Goal: Find specific fact: Find specific fact

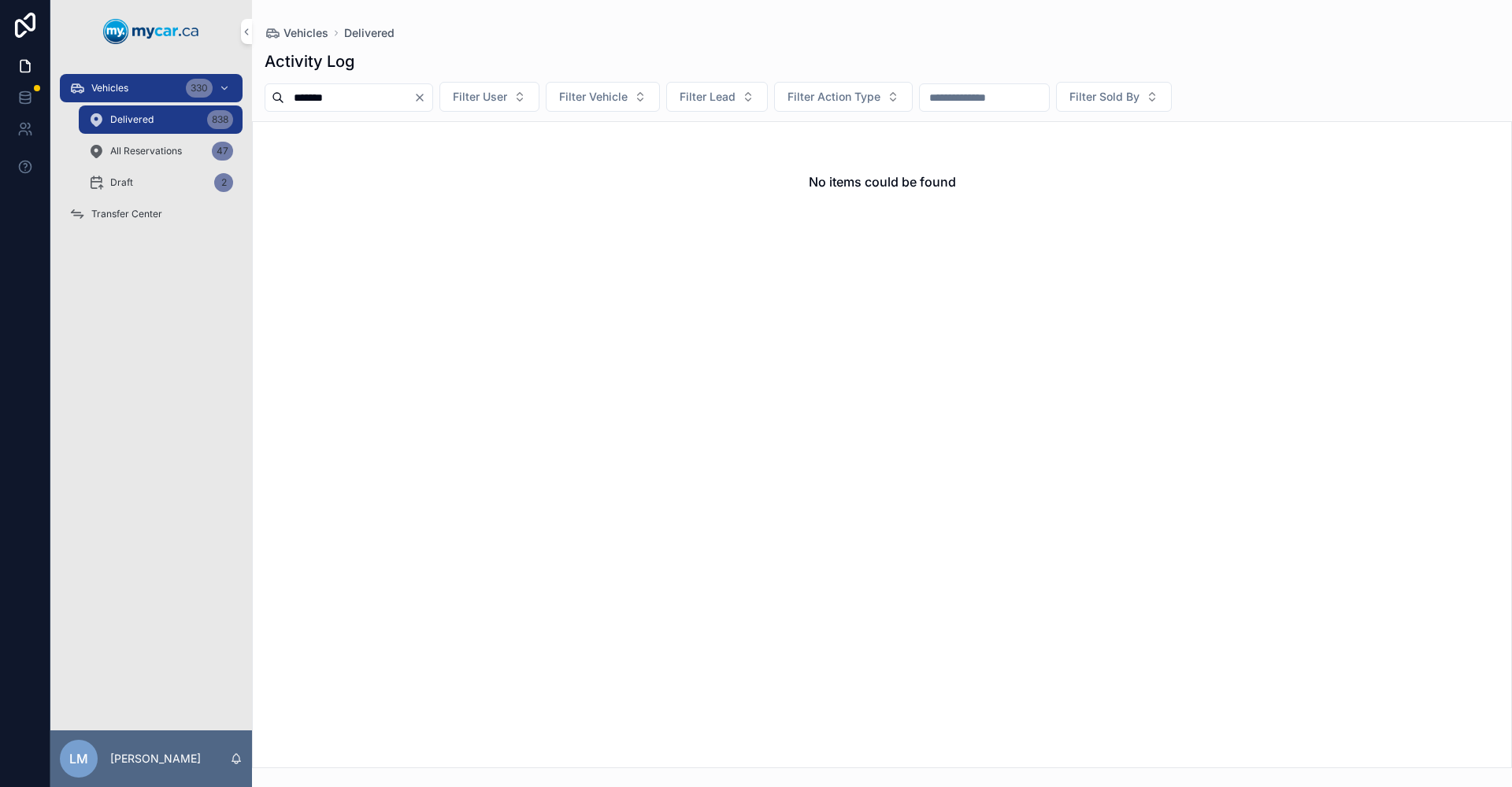
click at [358, 95] on input "*******" at bounding box center [348, 97] width 129 height 22
click at [426, 97] on icon "Clear" at bounding box center [419, 97] width 12 height 12
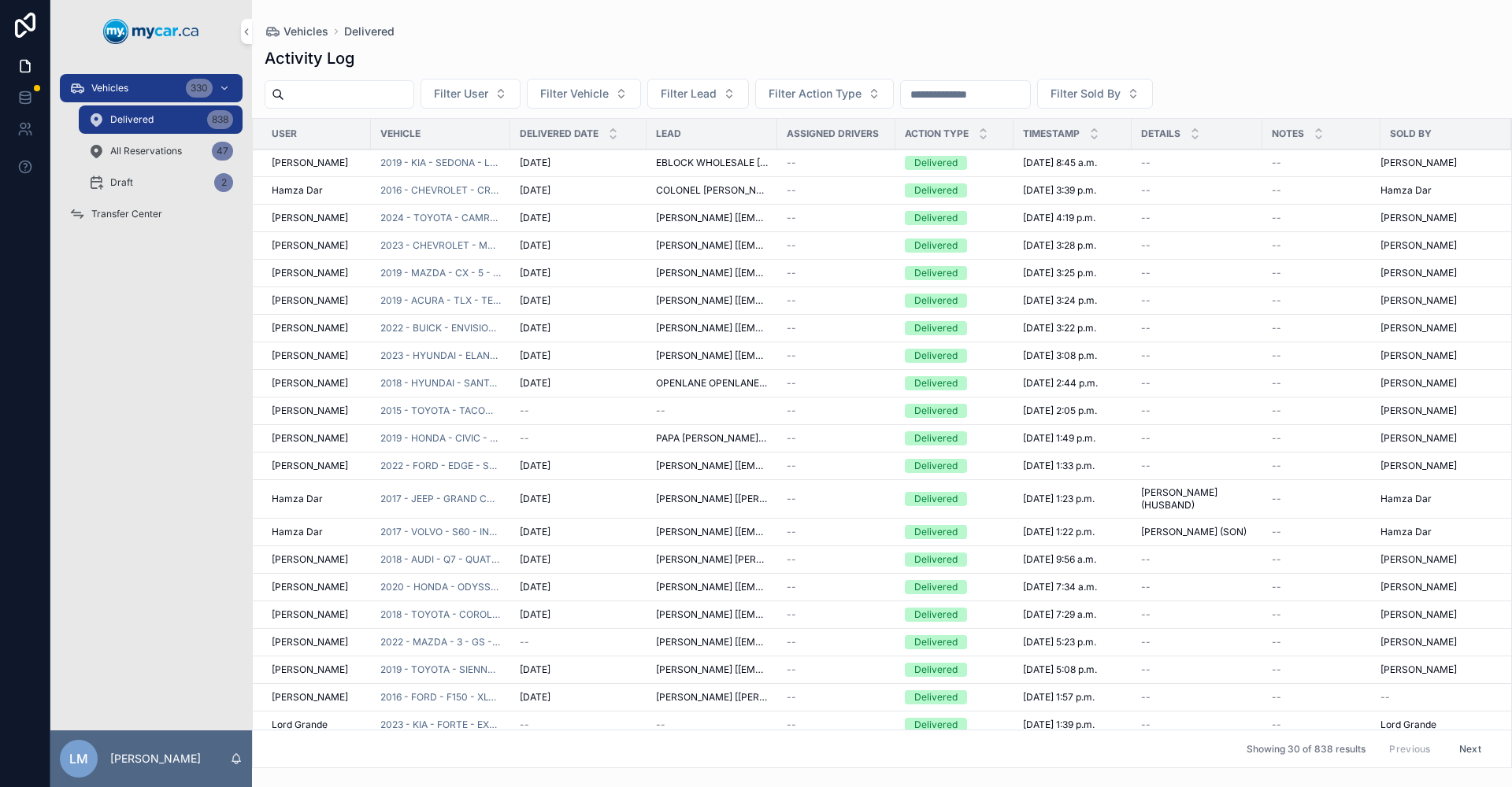
click at [1029, 96] on input "scrollable content" at bounding box center [964, 94] width 129 height 22
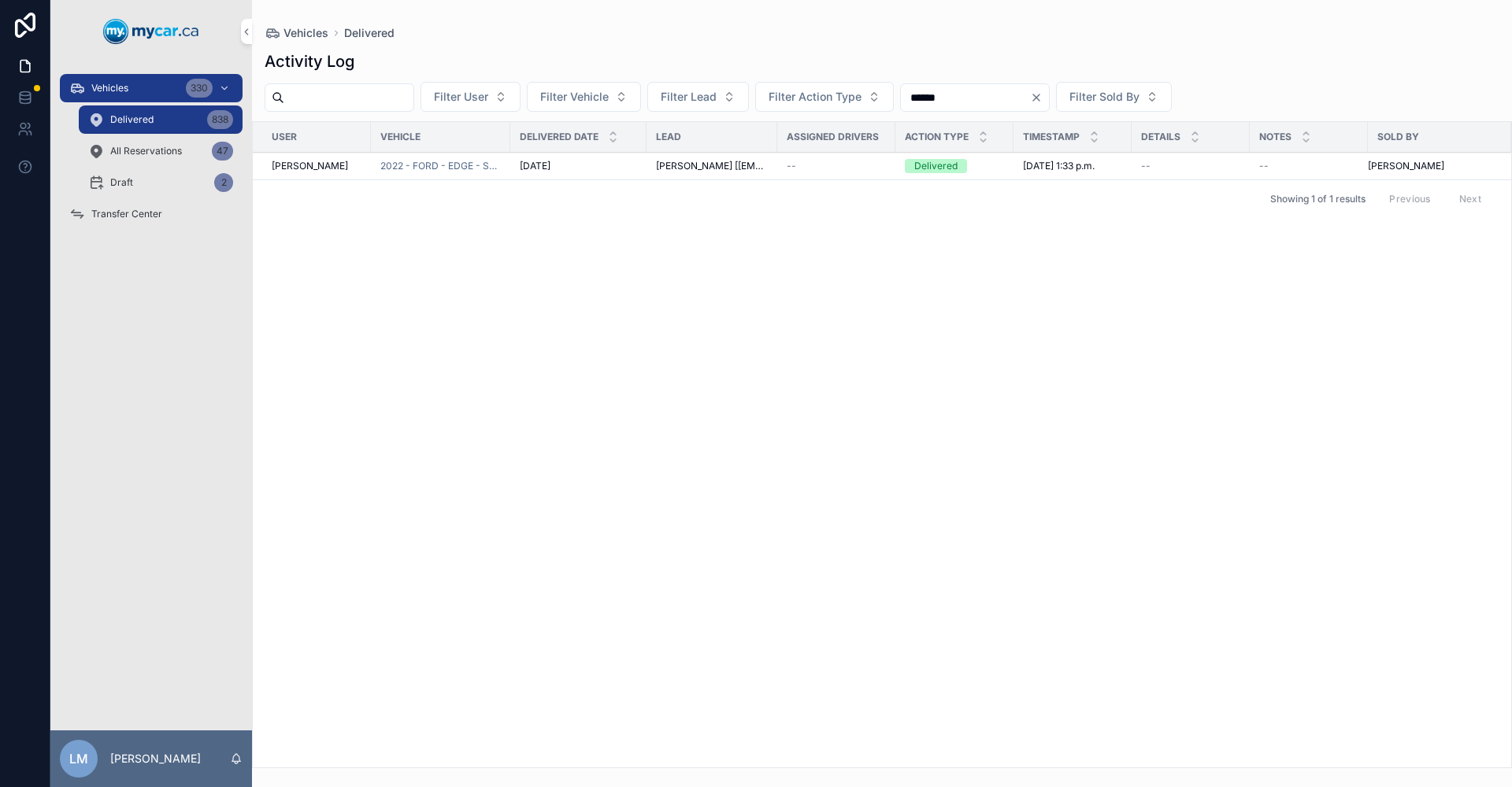
type input "******"
click at [462, 161] on span "2022 - FORD - EDGE - SEL - 250851" at bounding box center [440, 166] width 120 height 12
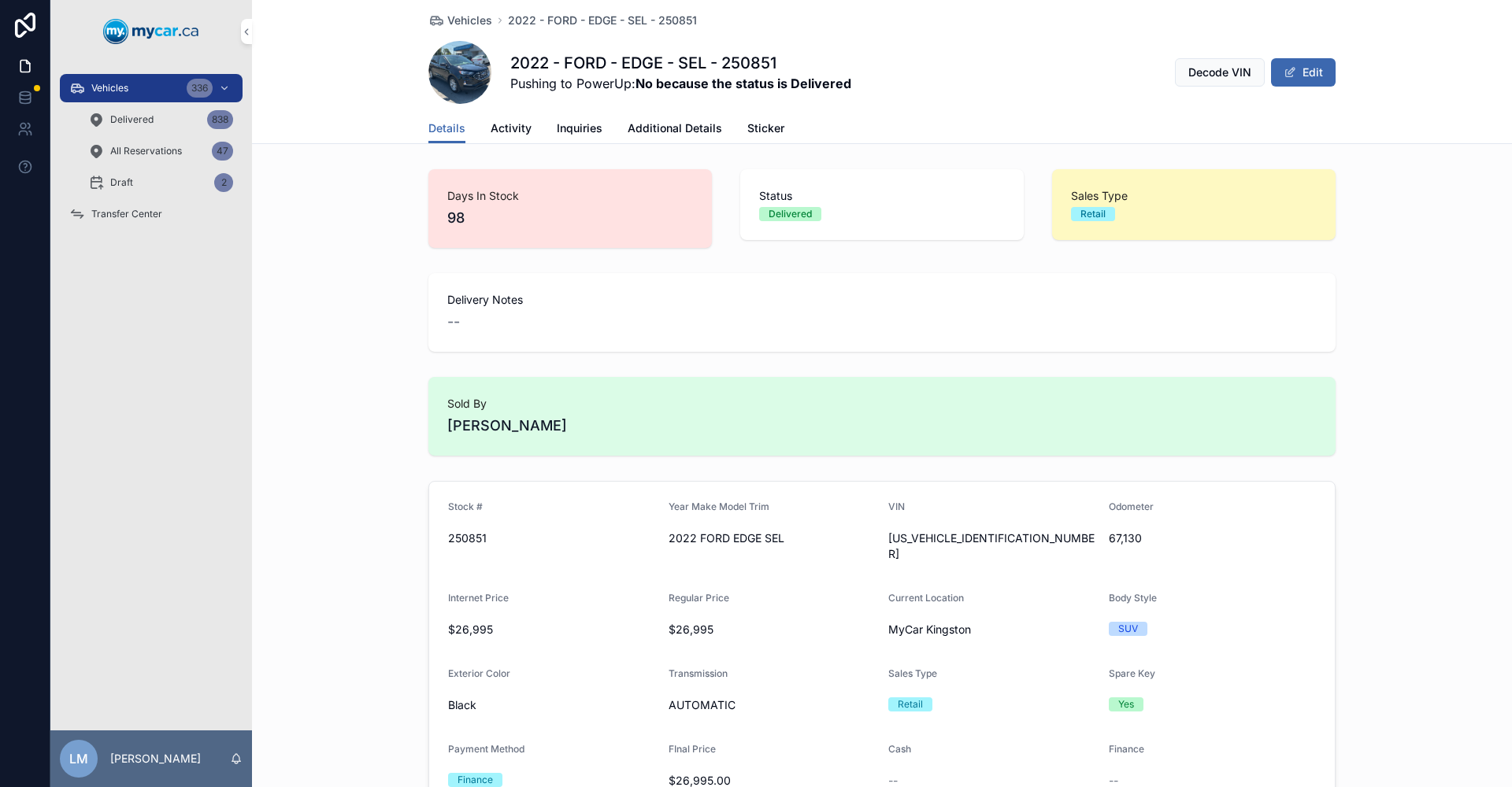
click at [511, 141] on link "Activity" at bounding box center [511, 130] width 41 height 32
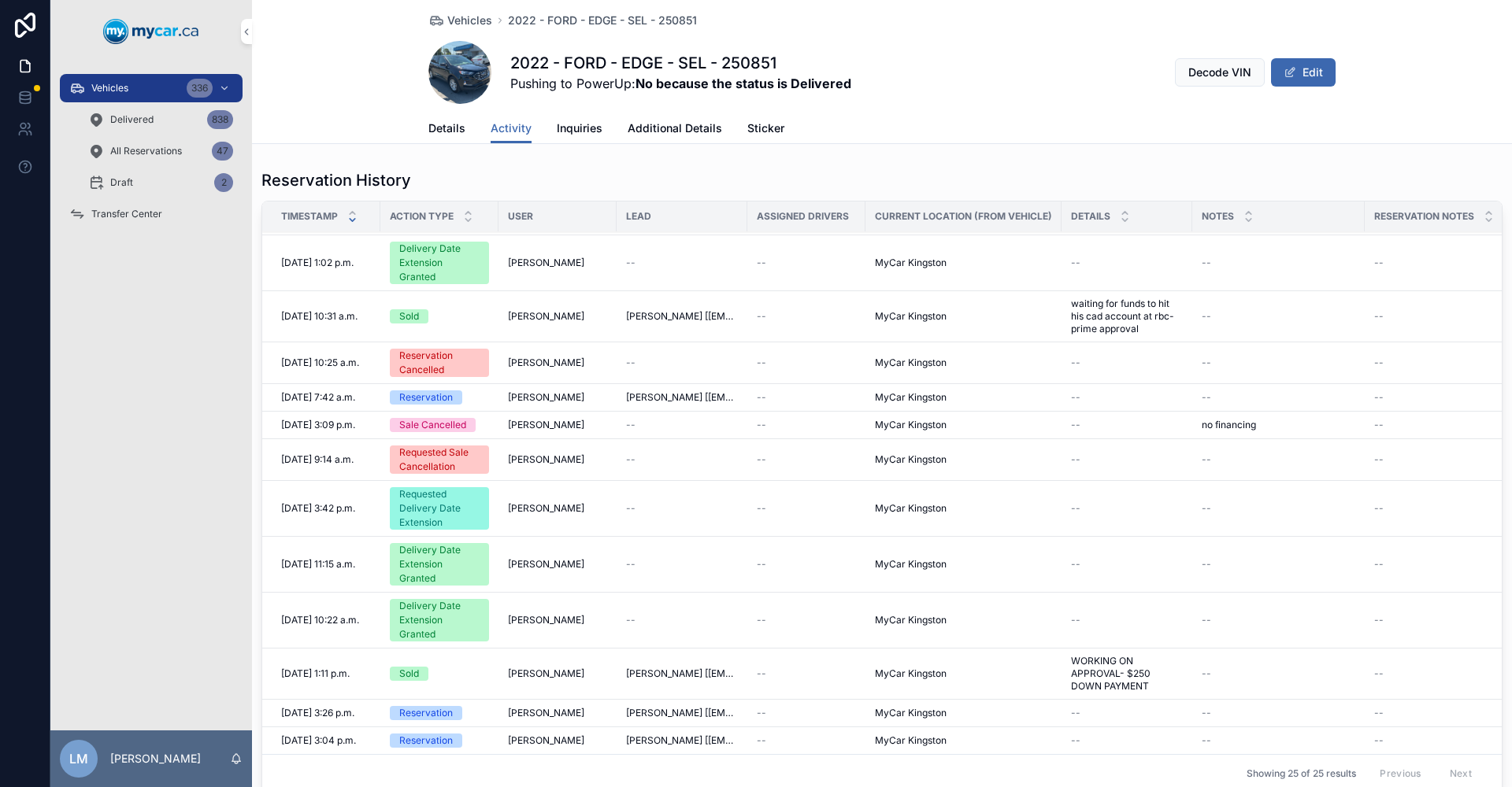
scroll to position [225, 0]
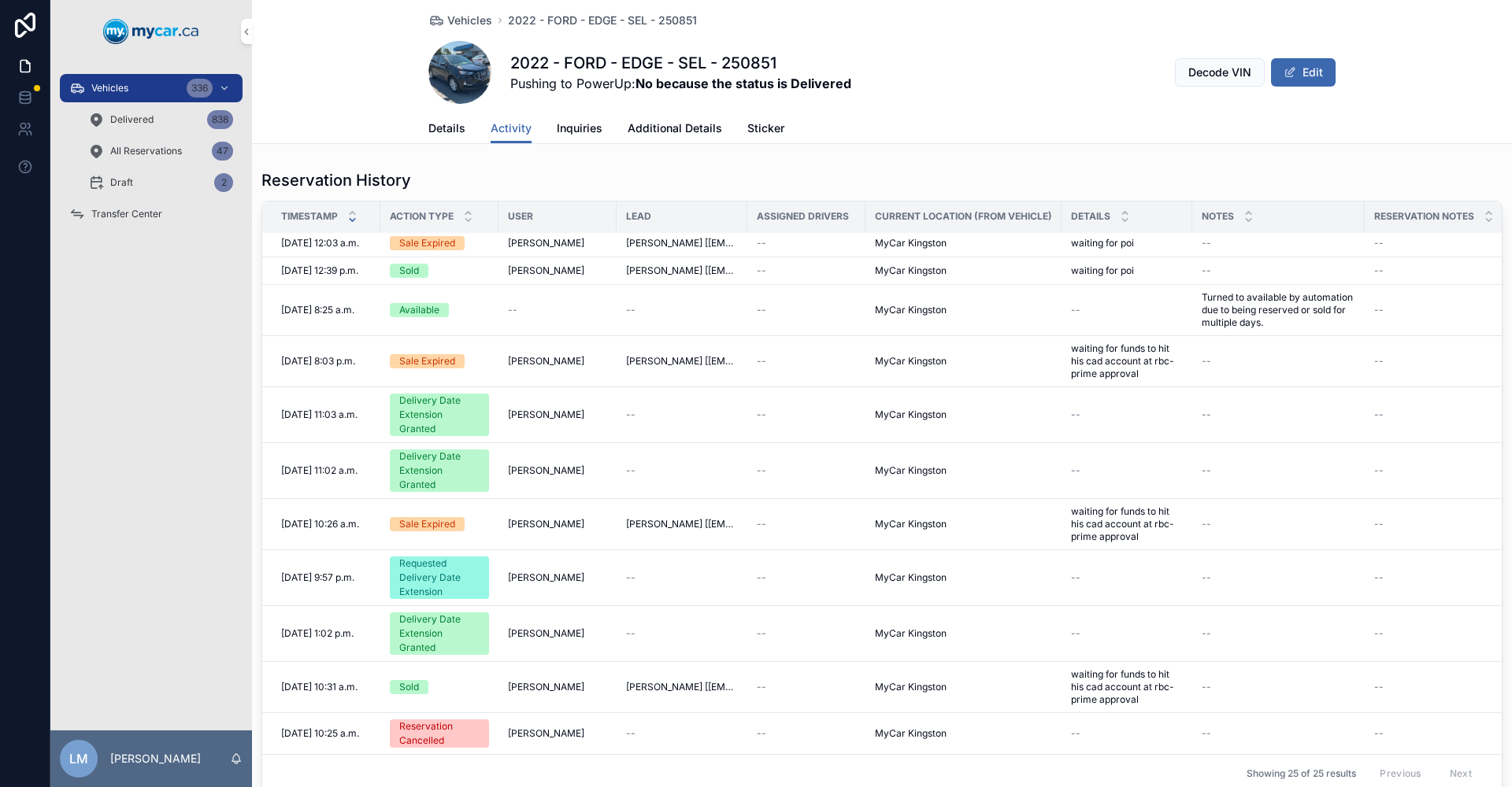
click at [577, 16] on span "2022 - FORD - EDGE - SEL - 250851" at bounding box center [602, 20] width 189 height 16
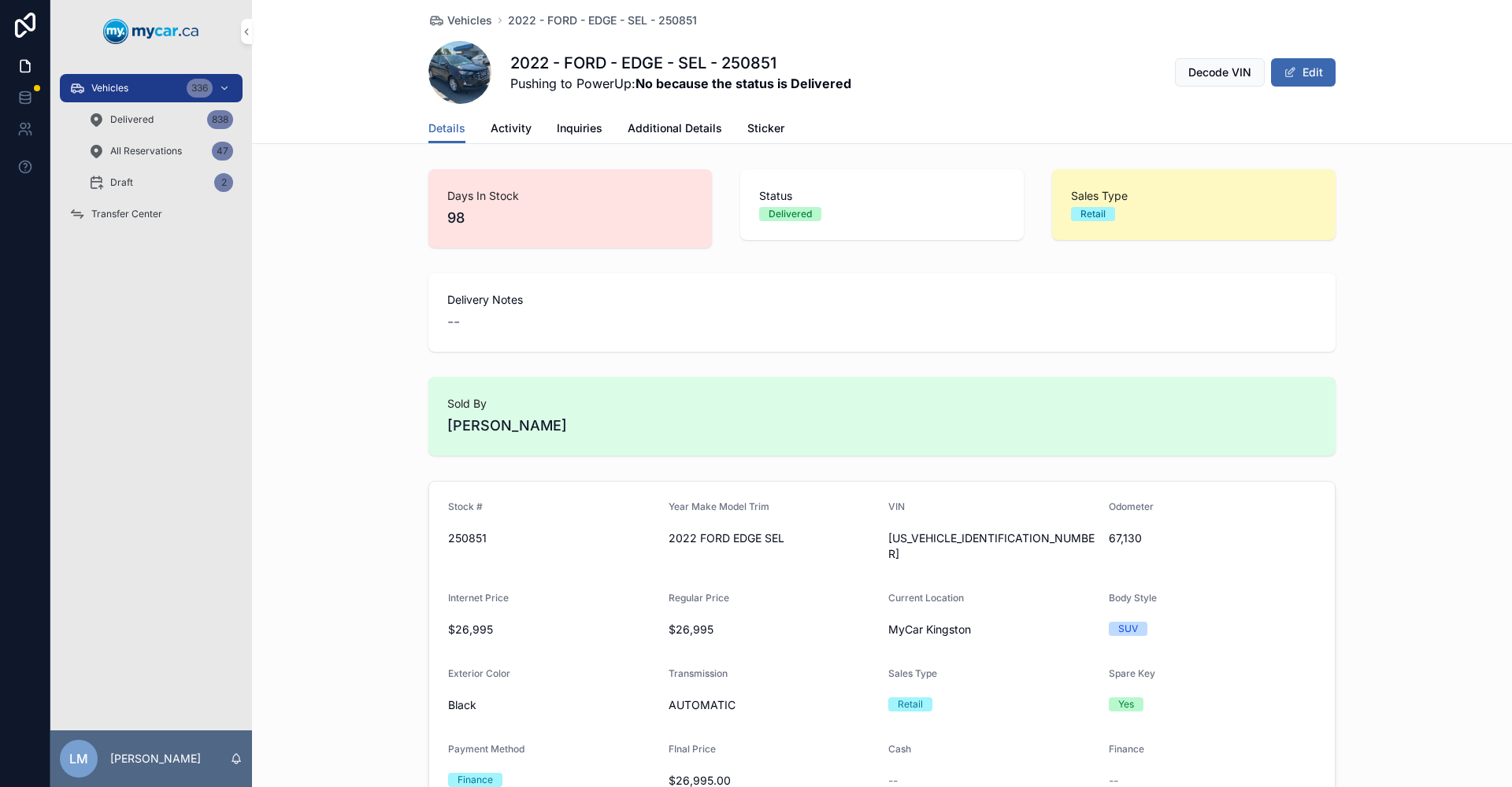
click at [901, 540] on span "[US_VEHICLE_IDENTIFICATION_NUMBER]" at bounding box center [992, 547] width 208 height 32
copy span "[US_VEHICLE_IDENTIFICATION_NUMBER]"
click at [1121, 540] on span "67,130" at bounding box center [1212, 539] width 208 height 16
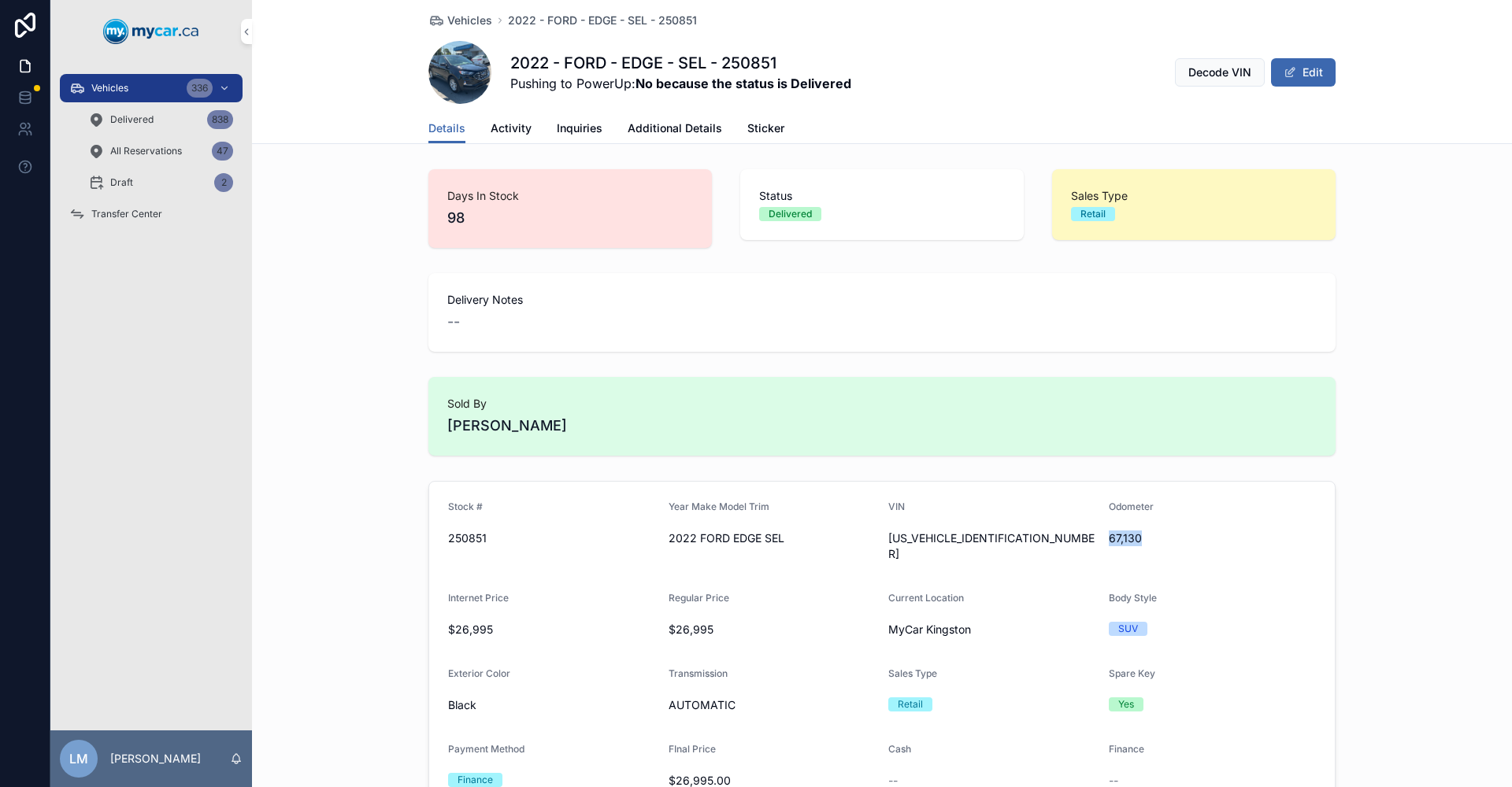
copy span "67,130"
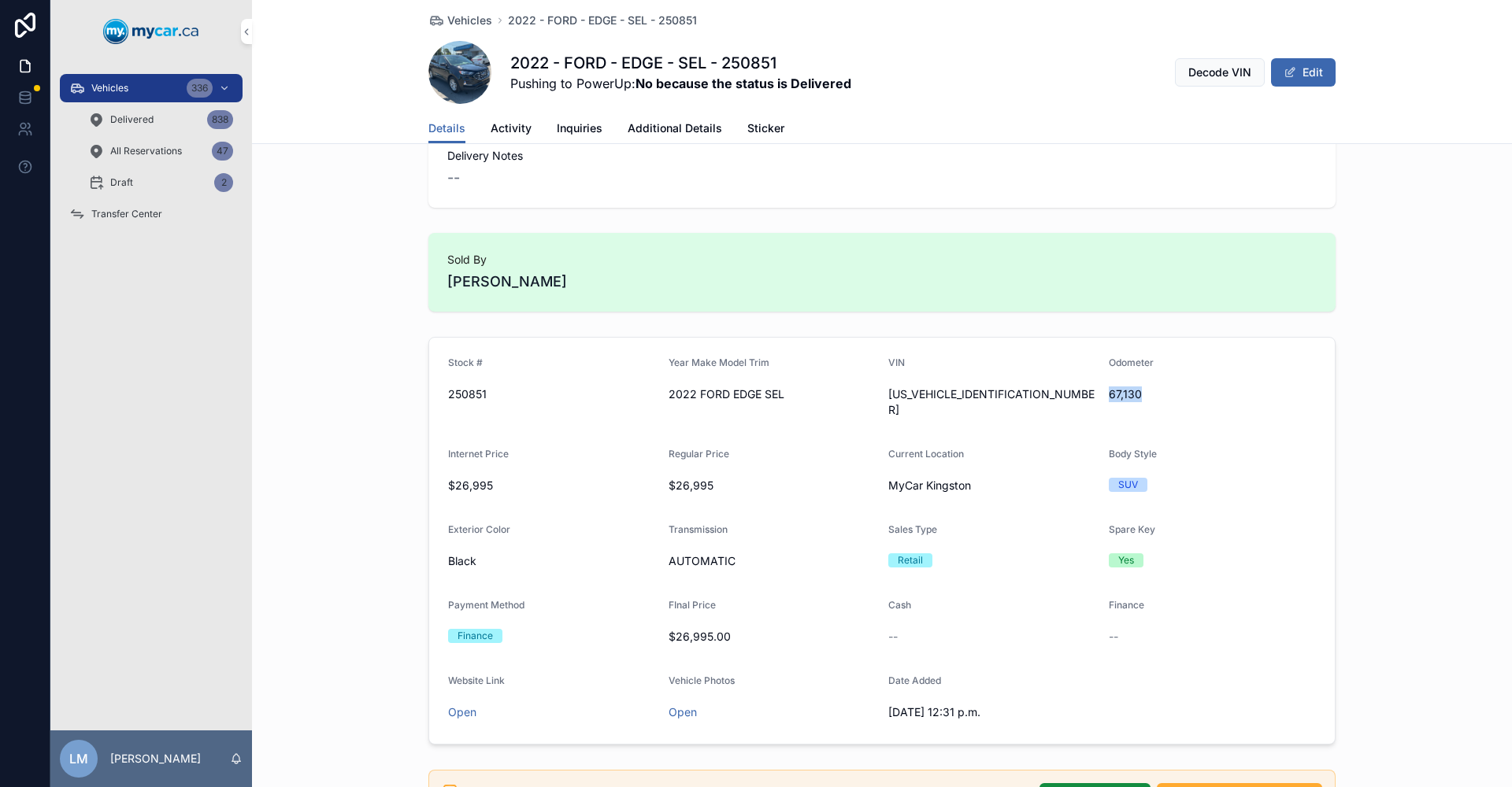
scroll to position [157, 0]
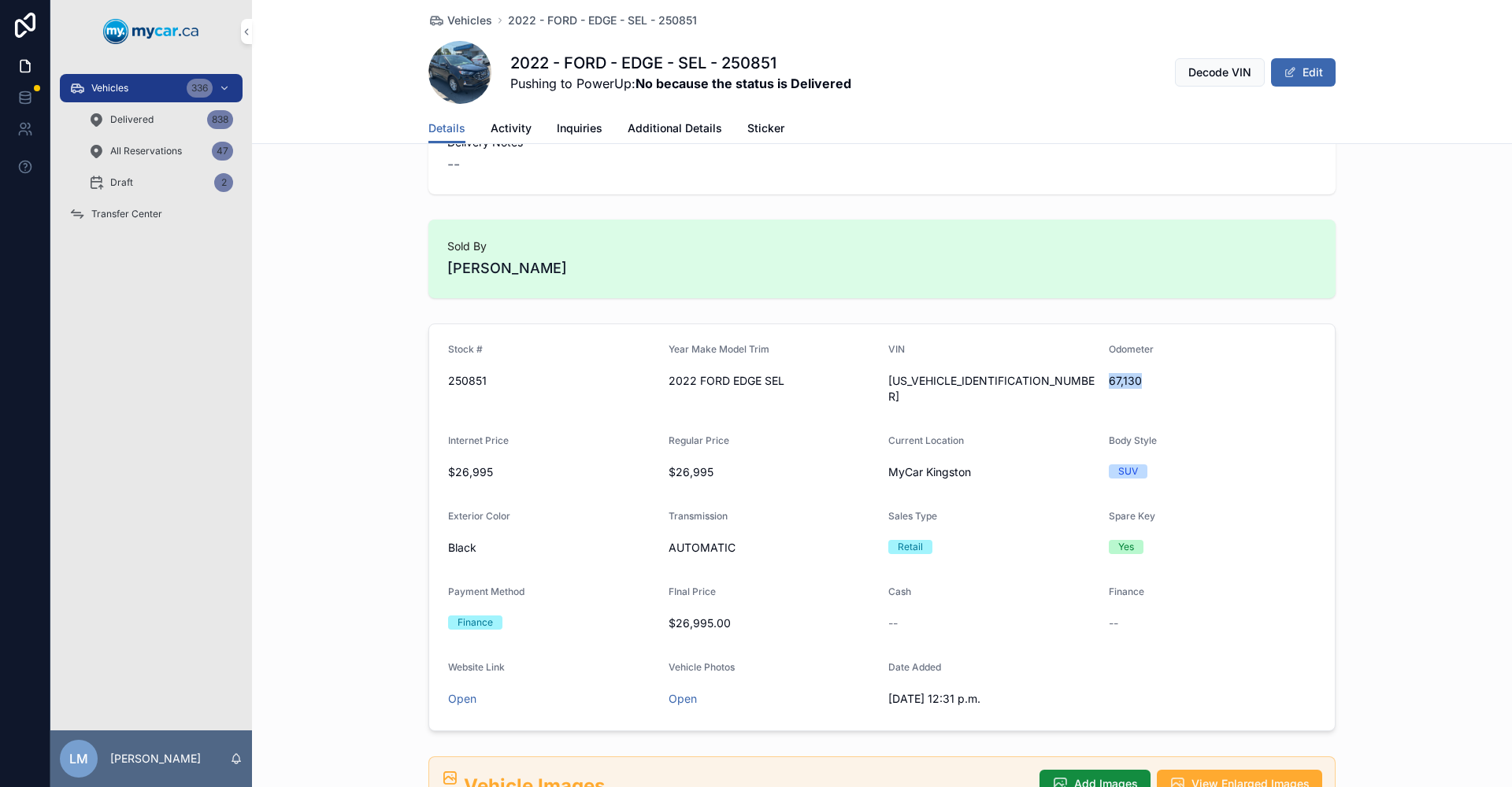
click at [448, 18] on span "Vehicles" at bounding box center [469, 20] width 45 height 16
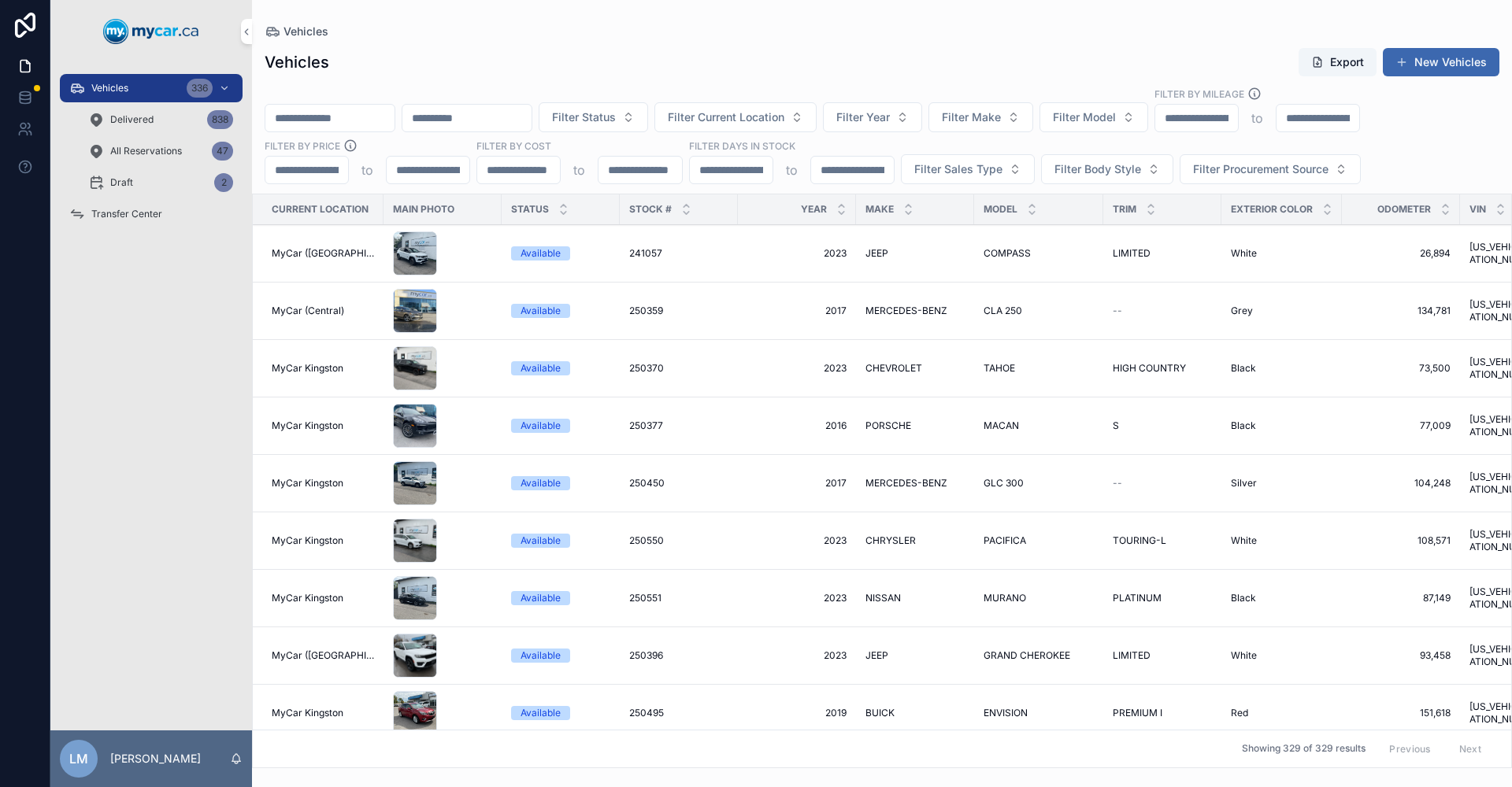
click at [364, 113] on input "scrollable content" at bounding box center [329, 118] width 129 height 22
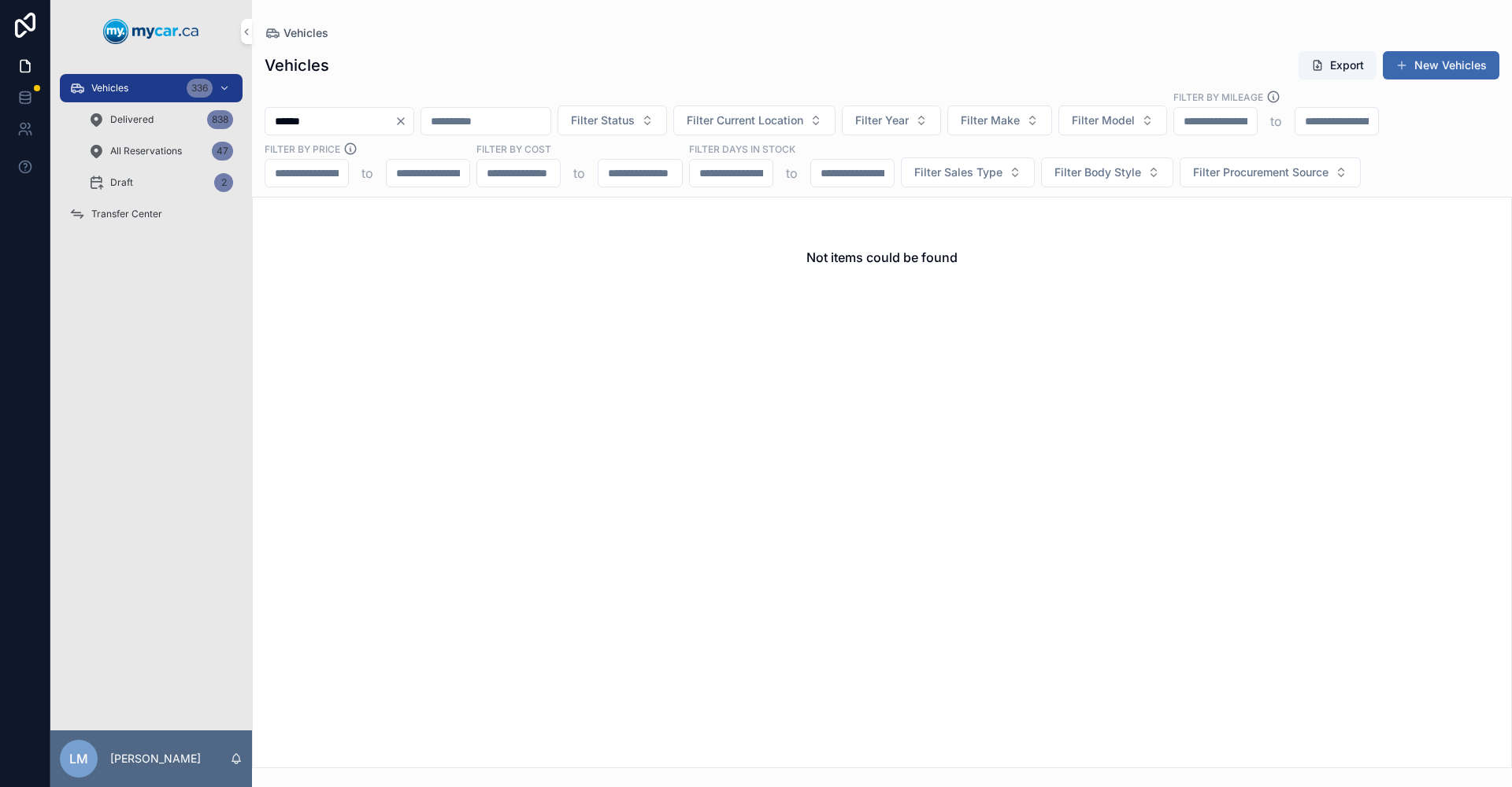
type input "******"
click at [150, 118] on span "Delivered" at bounding box center [132, 119] width 43 height 12
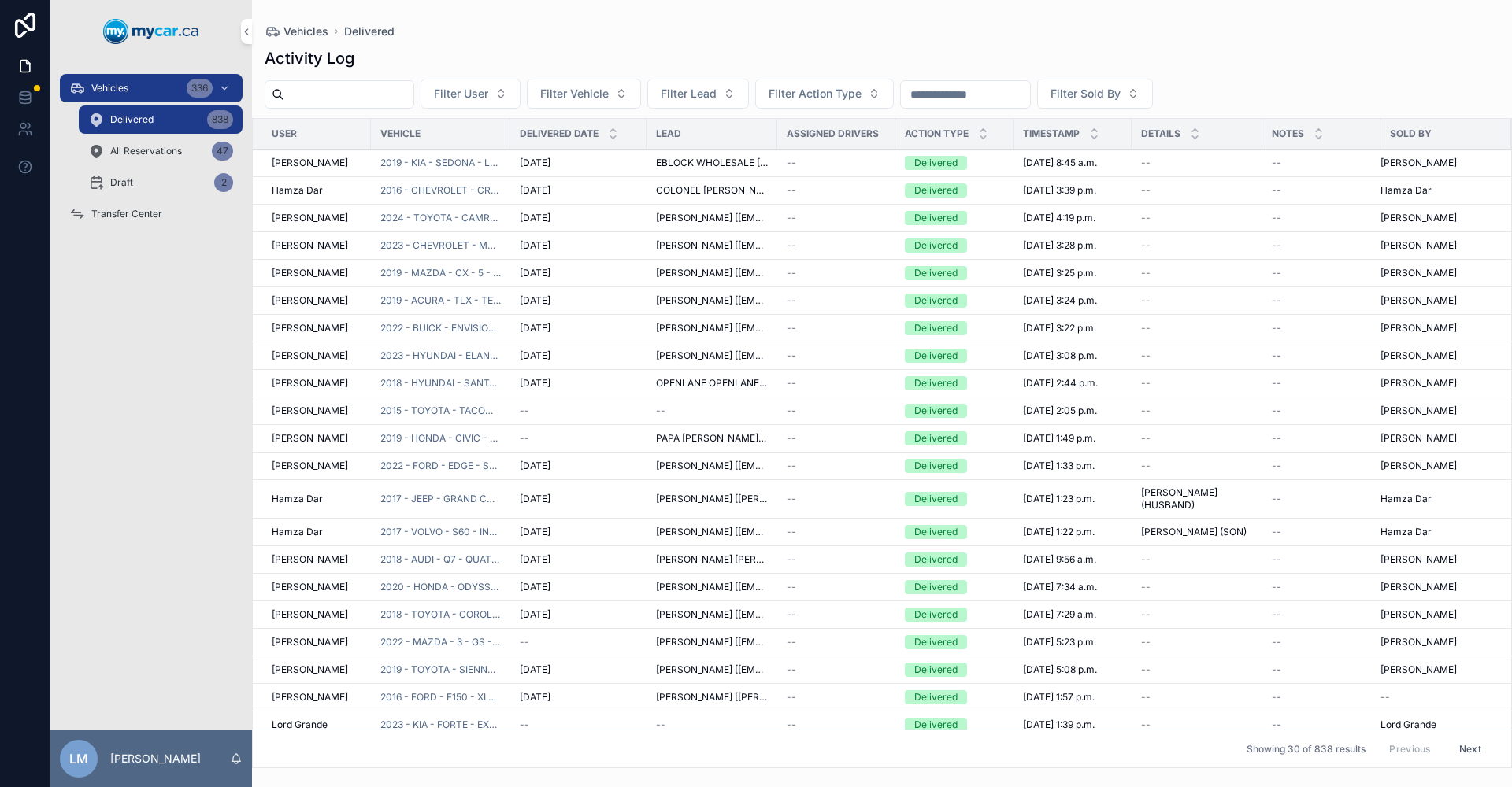
click at [1030, 84] on input "scrollable content" at bounding box center [964, 94] width 129 height 22
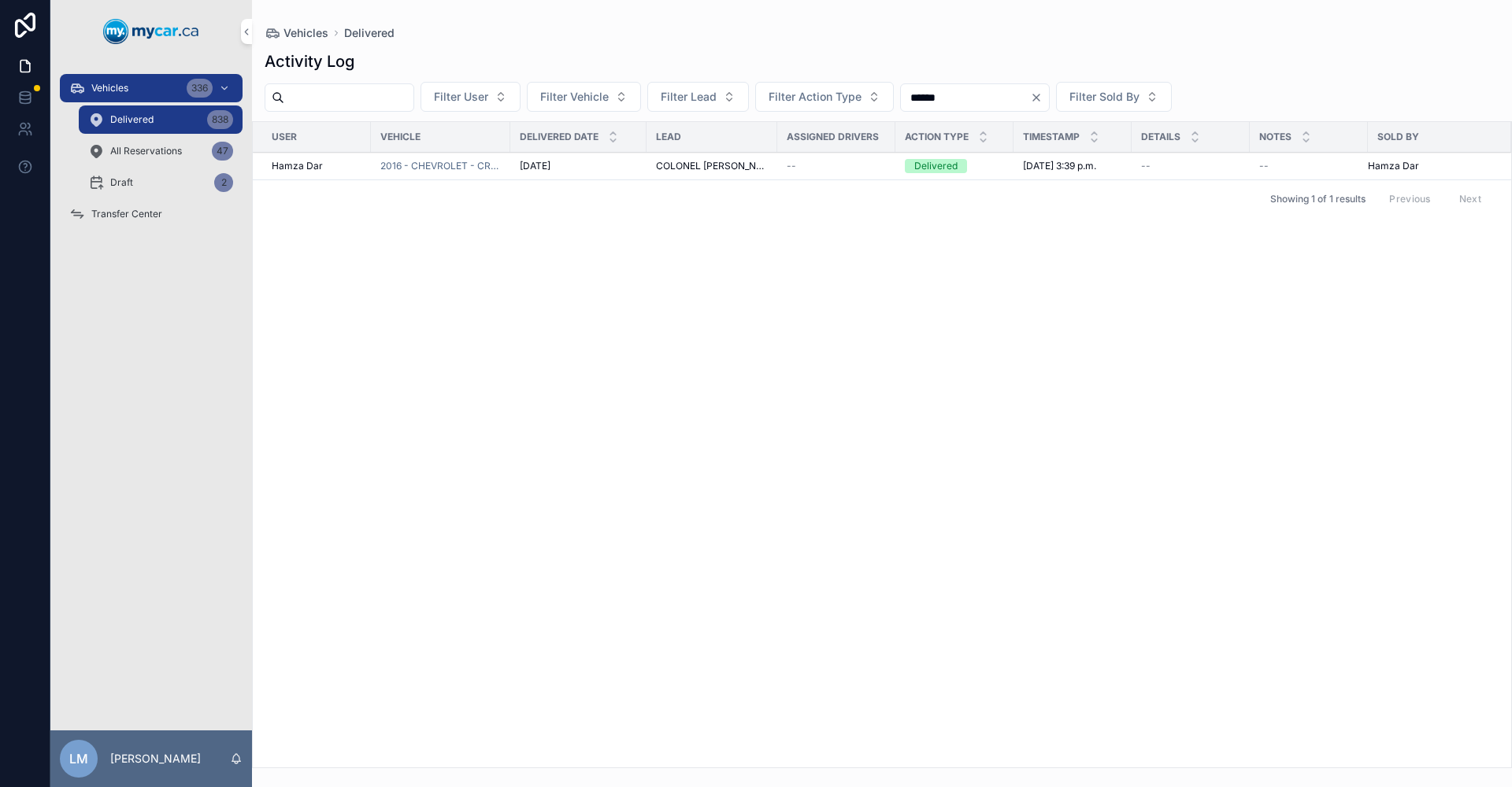
type input "******"
click at [441, 161] on span "2016 - CHEVROLET - CRUZE - PREMIER - 250991" at bounding box center [440, 166] width 120 height 12
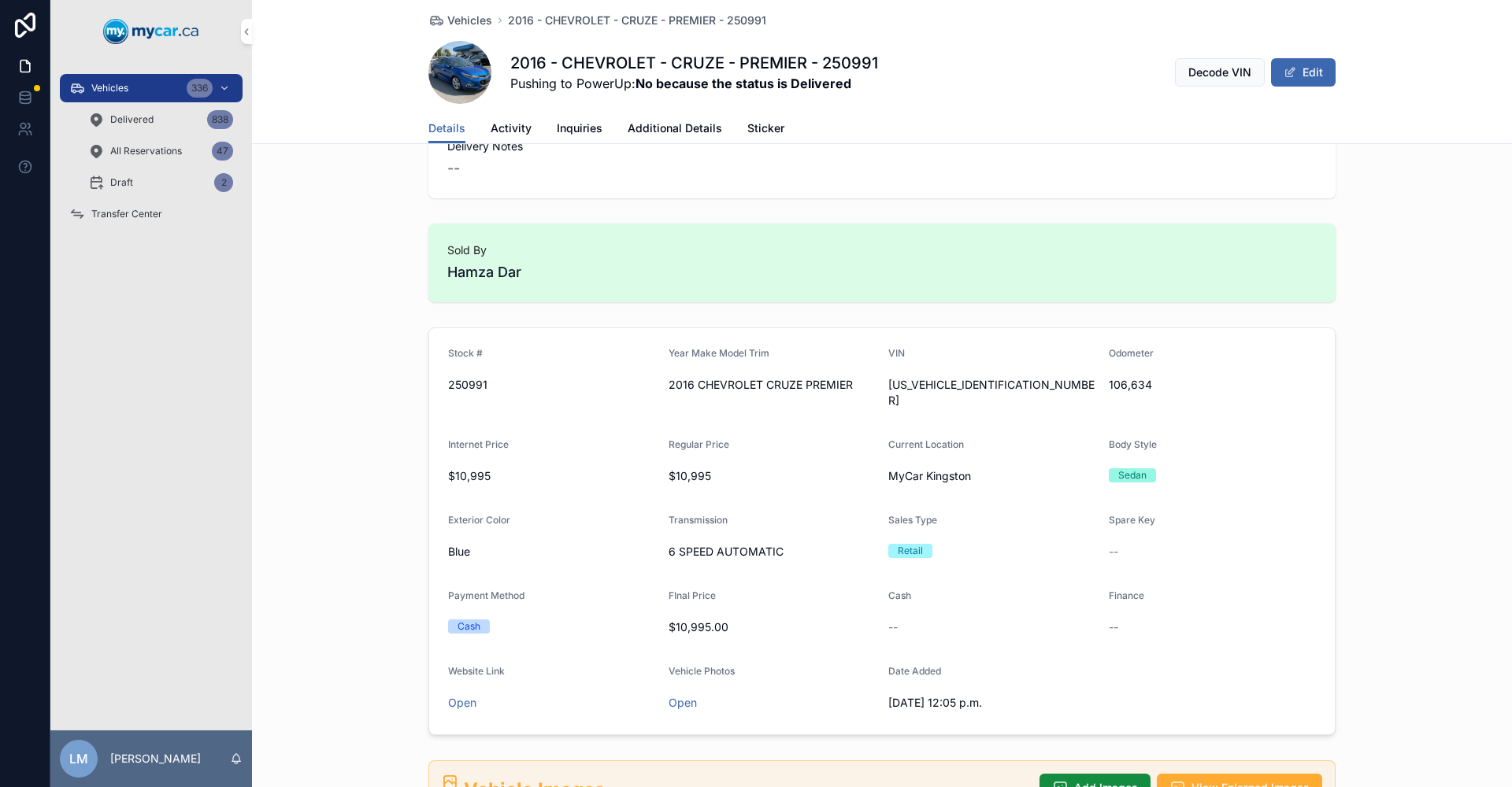
scroll to position [79, 0]
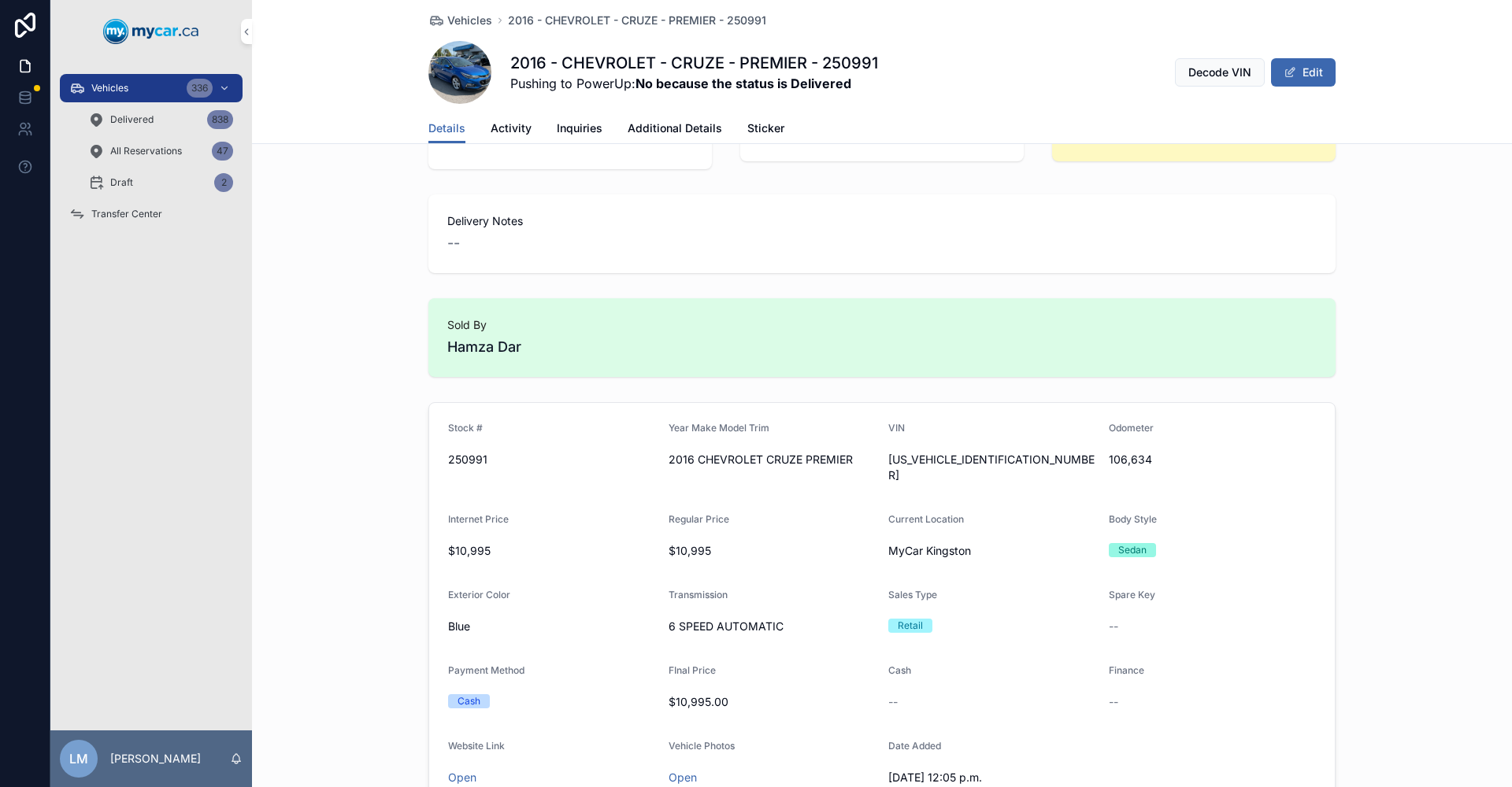
click at [496, 132] on span "Activity" at bounding box center [511, 128] width 41 height 16
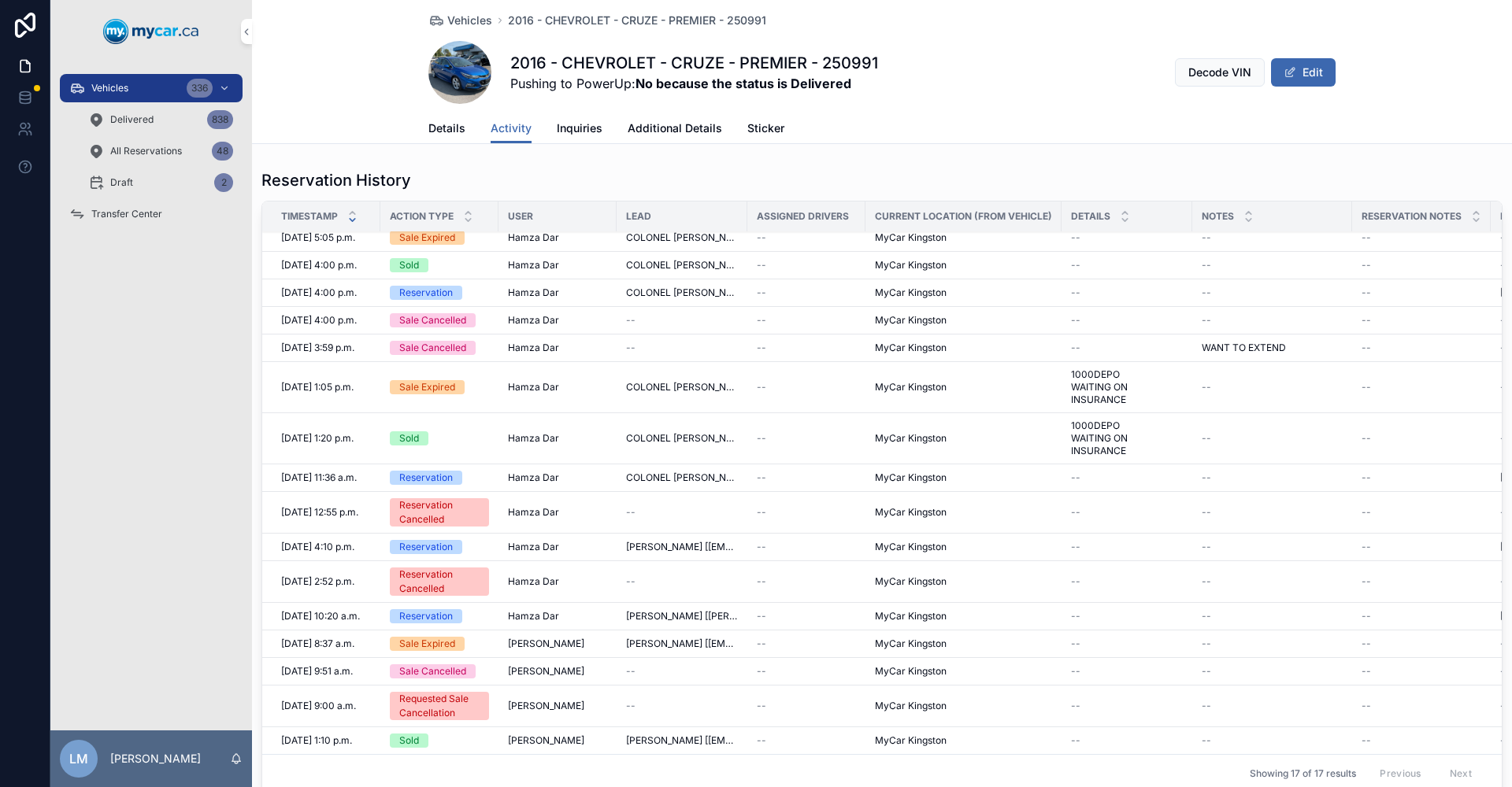
click at [660, 21] on span "2016 - CHEVROLET - CRUZE - PREMIER - 250991" at bounding box center [637, 20] width 258 height 16
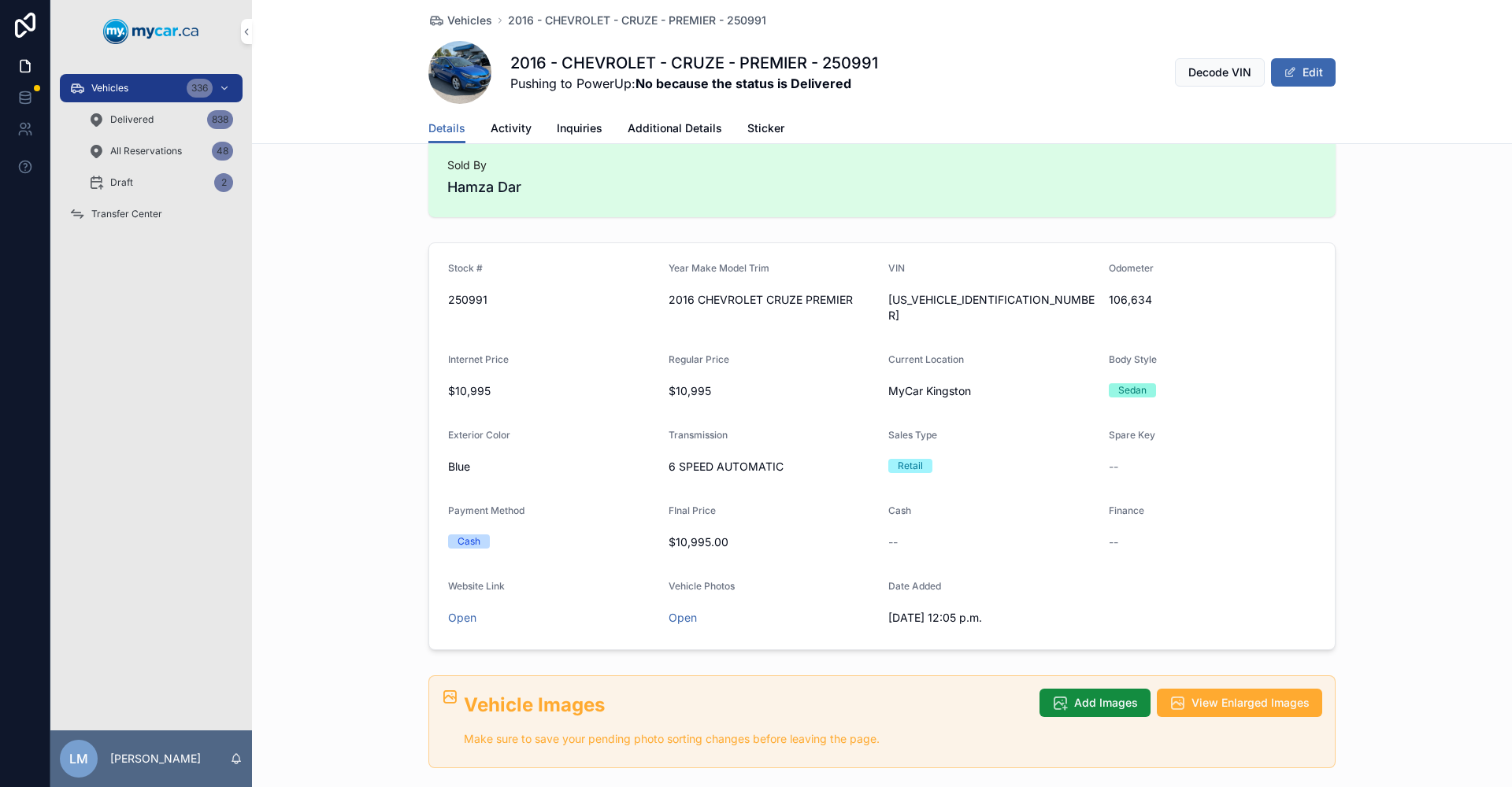
scroll to position [236, 0]
click at [950, 296] on span "[US_VEHICLE_IDENTIFICATION_NUMBER]" at bounding box center [992, 311] width 208 height 32
copy span "[US_VEHICLE_IDENTIFICATION_NUMBER]"
